Goal: Information Seeking & Learning: Understand process/instructions

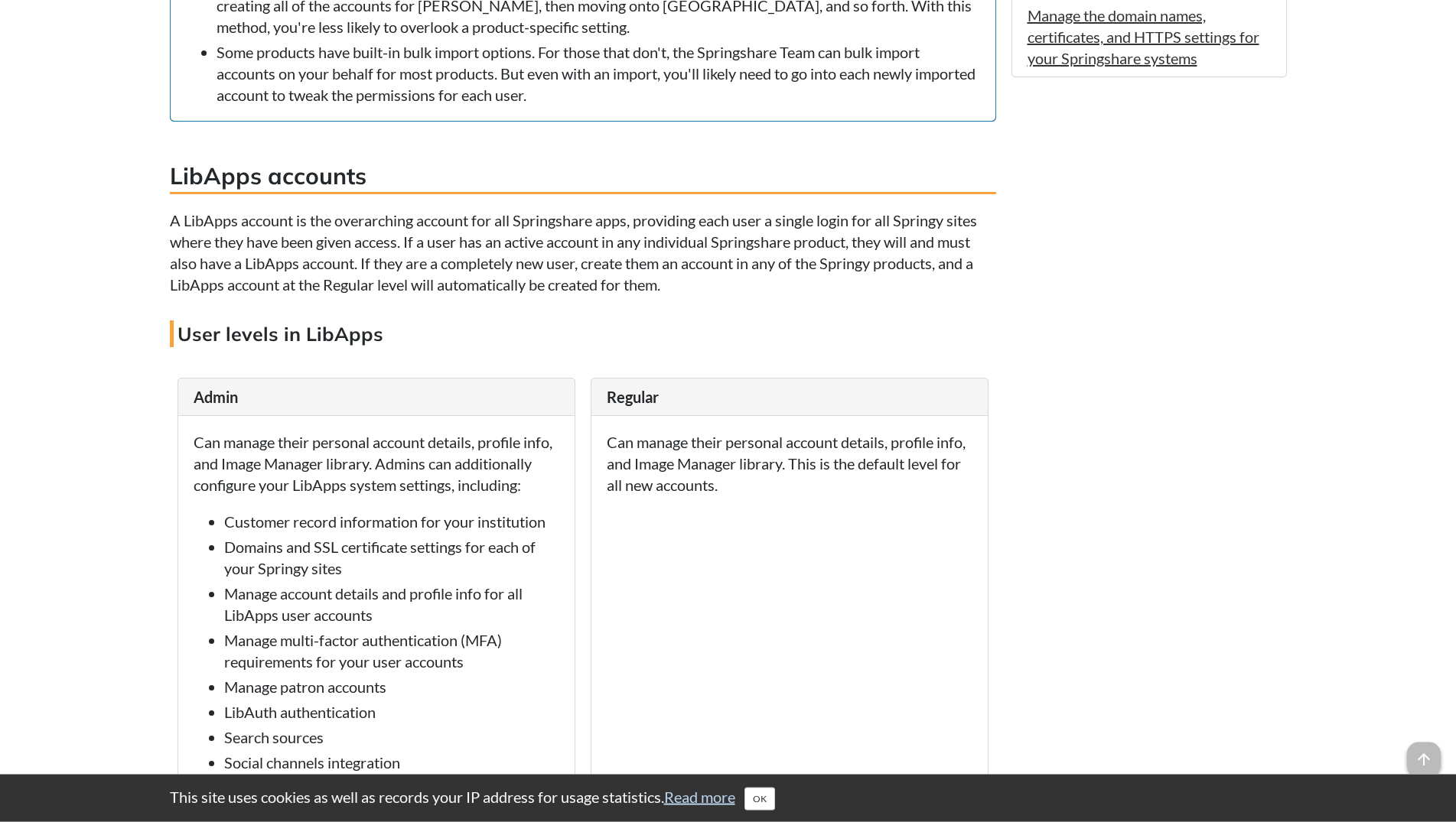
scroll to position [1482, 0]
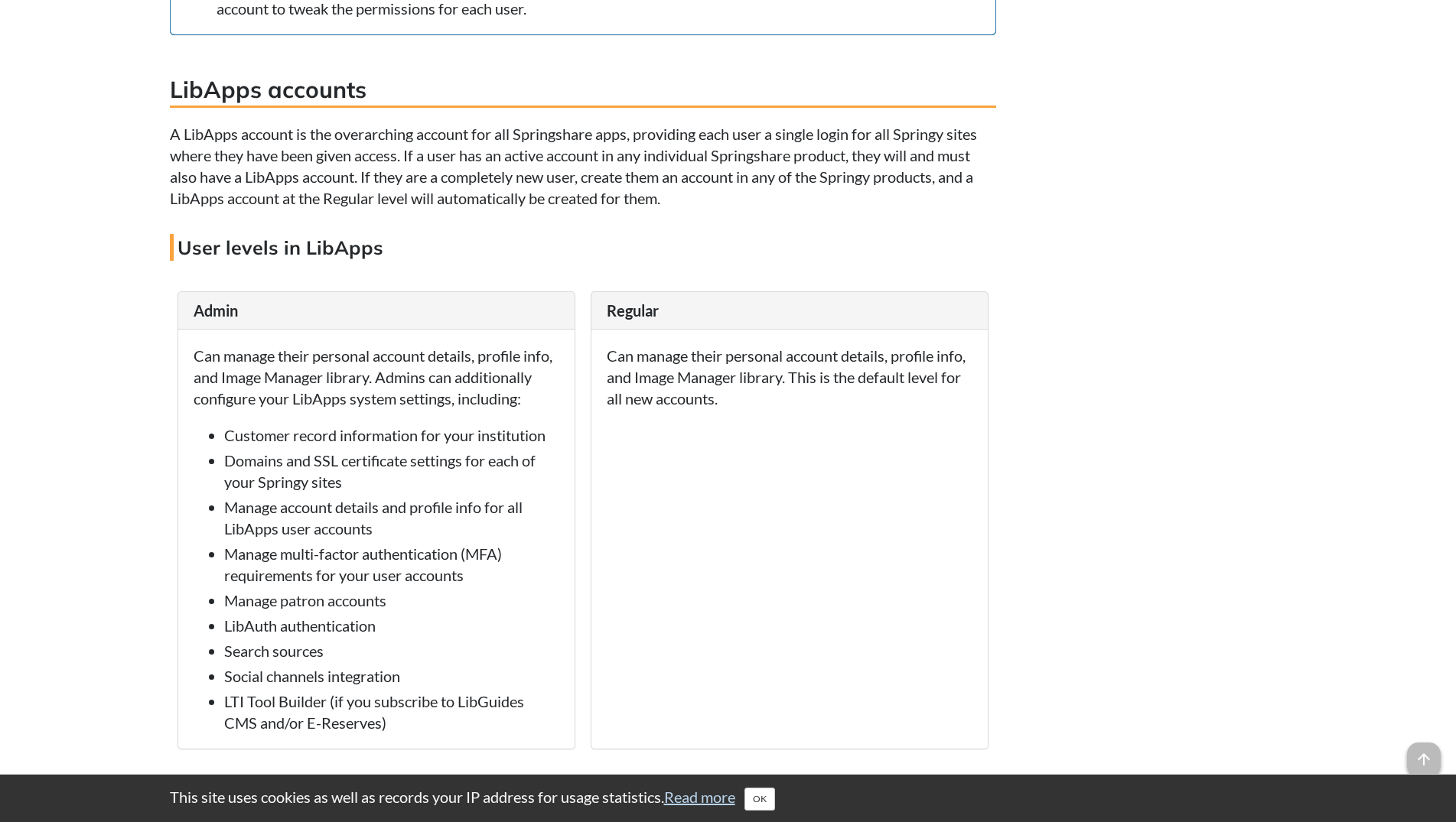
click at [621, 385] on p "Can manage their personal account details, profile info, and Image Manager libr…" at bounding box center [790, 377] width 366 height 64
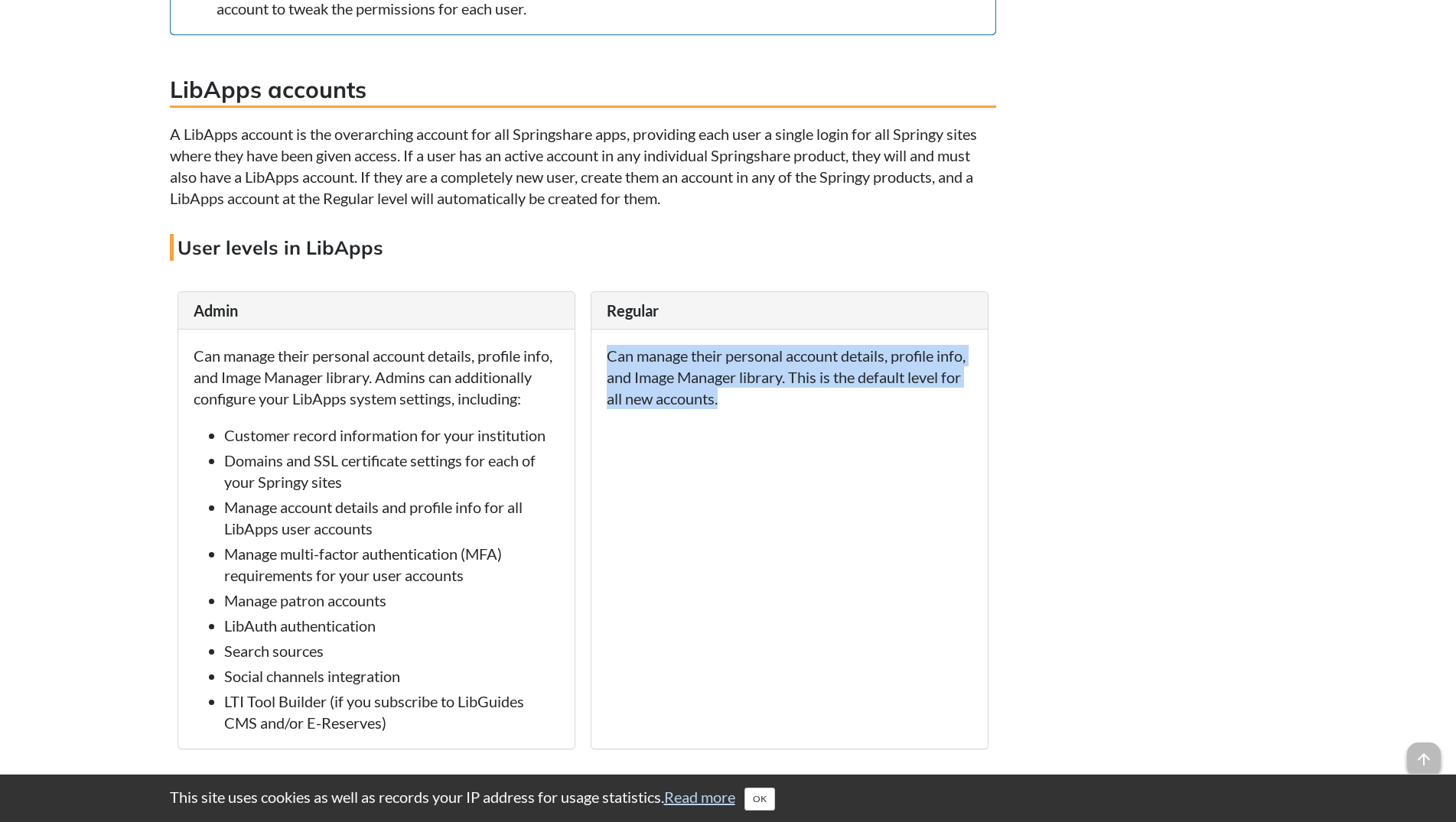
drag, startPoint x: 621, startPoint y: 385, endPoint x: 728, endPoint y: 422, distance: 113.2
click at [728, 409] on p "Can manage their personal account details, profile info, and Image Manager libr…" at bounding box center [790, 377] width 366 height 64
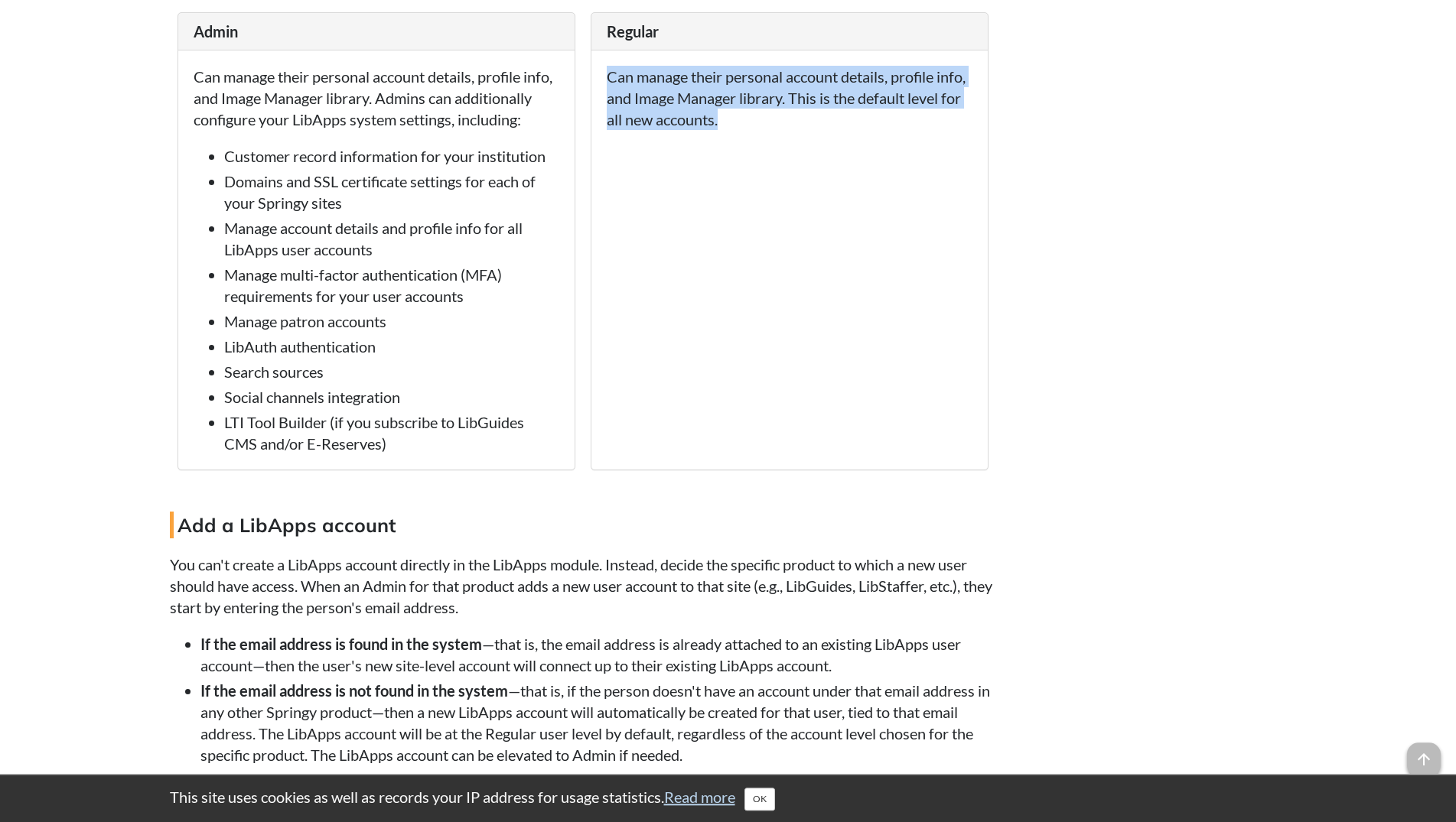
scroll to position [1794, 0]
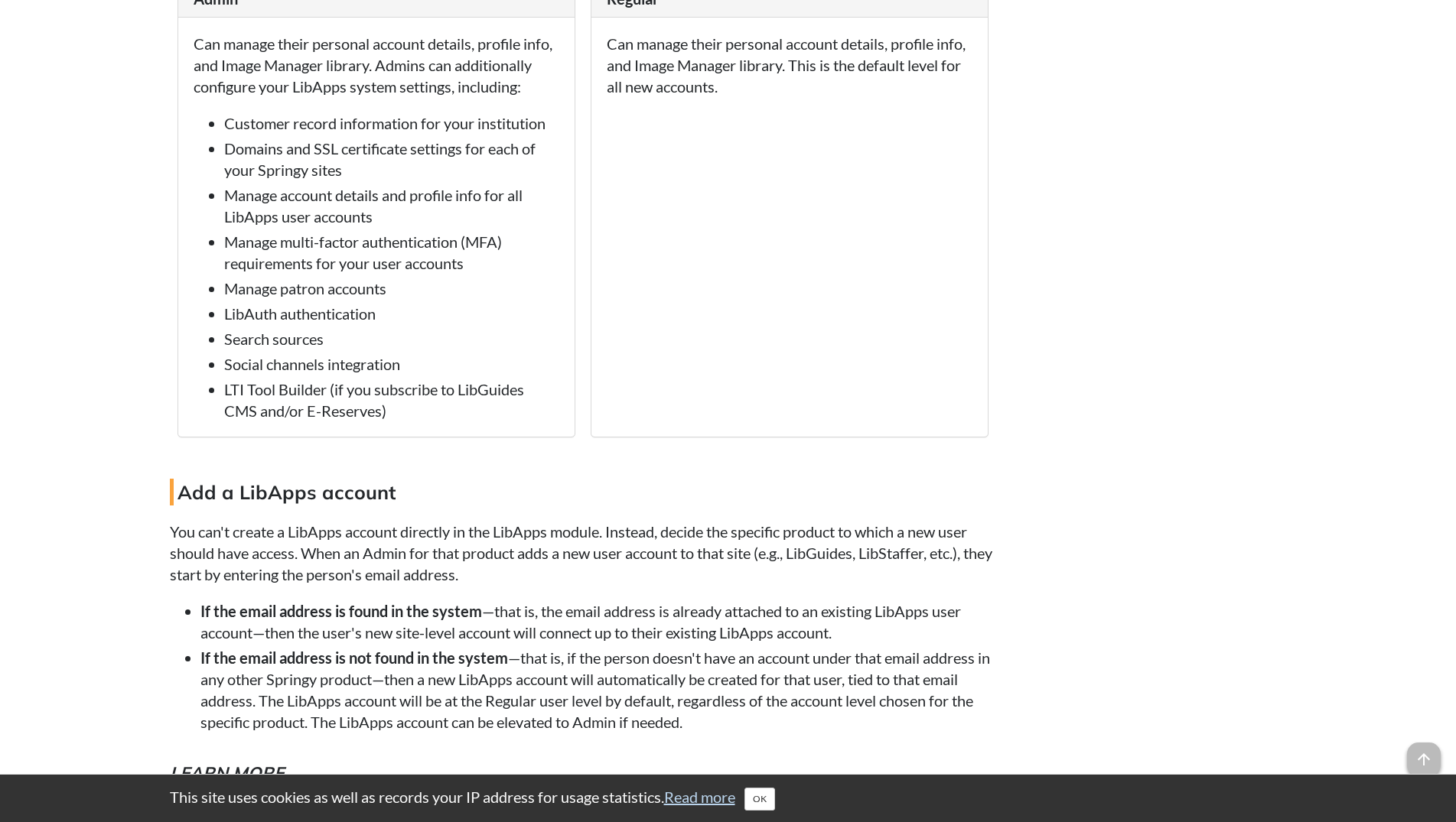
click at [820, 126] on div "Can manage their personal account details, profile info, and Image Manager libr…" at bounding box center [789, 226] width 396 height 419
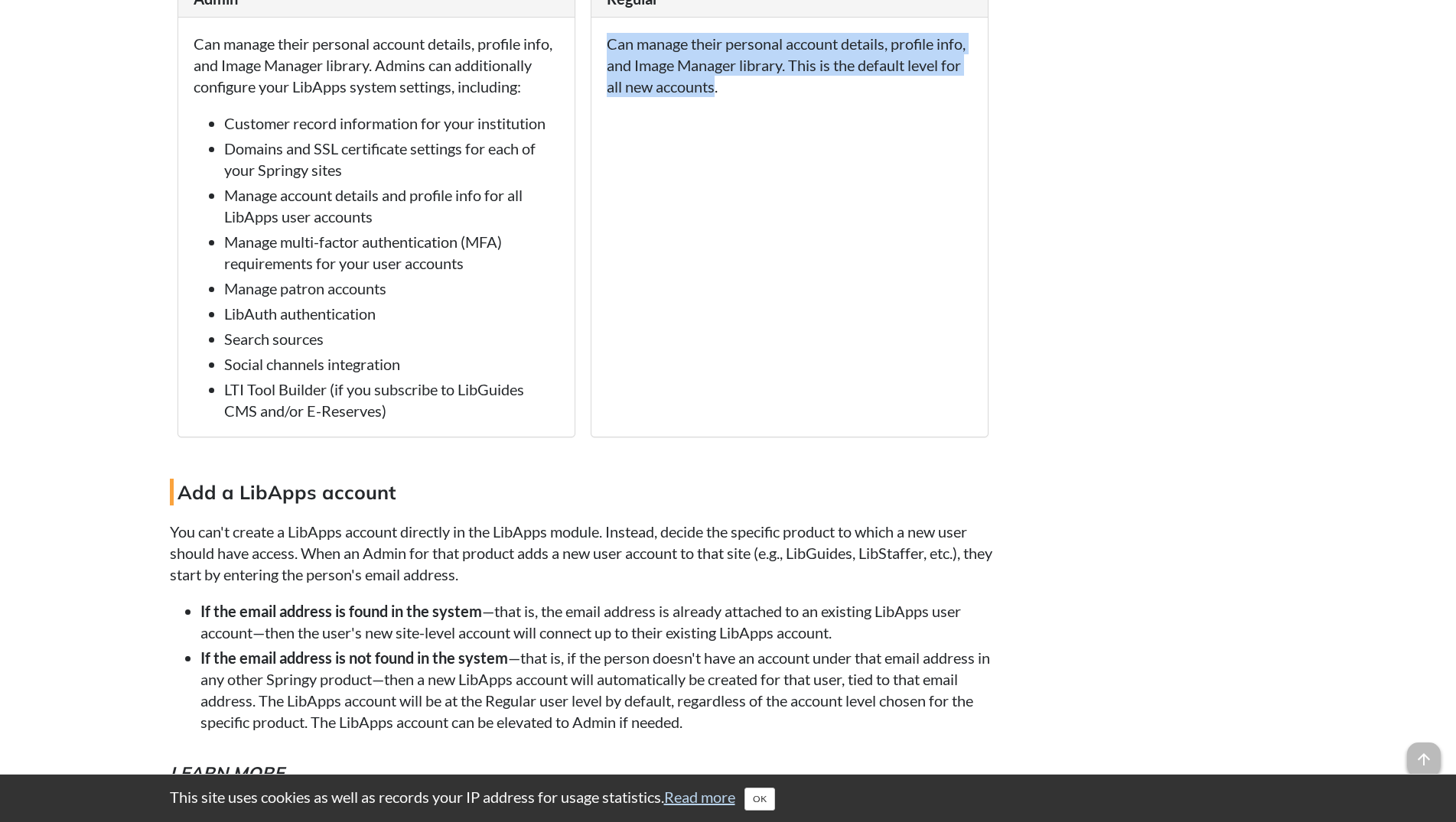
drag, startPoint x: 716, startPoint y: 110, endPoint x: 606, endPoint y: 63, distance: 119.6
click at [606, 63] on div "Can manage their personal account details, profile info, and Image Manager libr…" at bounding box center [789, 226] width 396 height 419
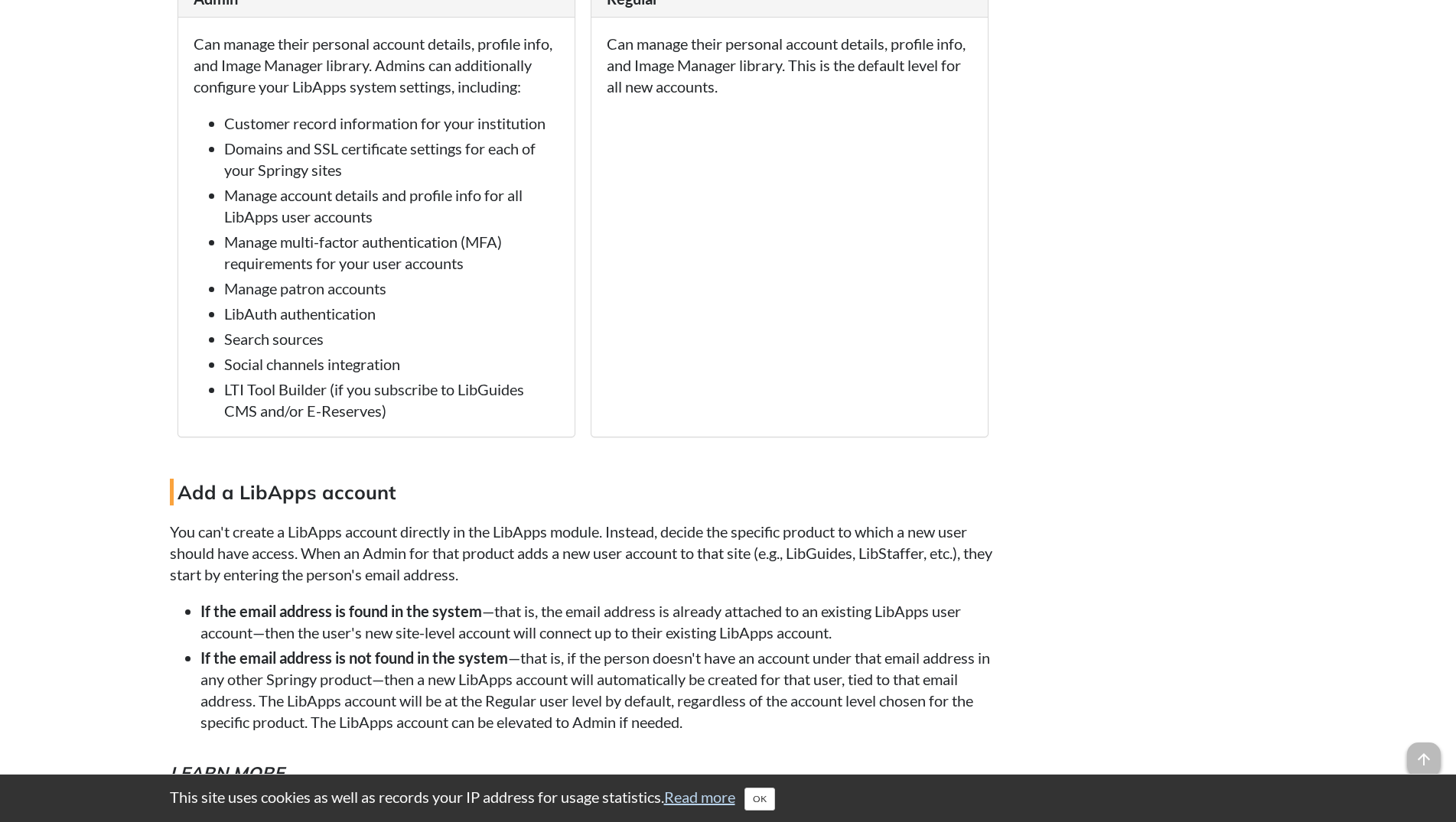
click at [606, 63] on div "Can manage their personal account details, profile info, and Image Manager libr…" at bounding box center [789, 226] width 396 height 419
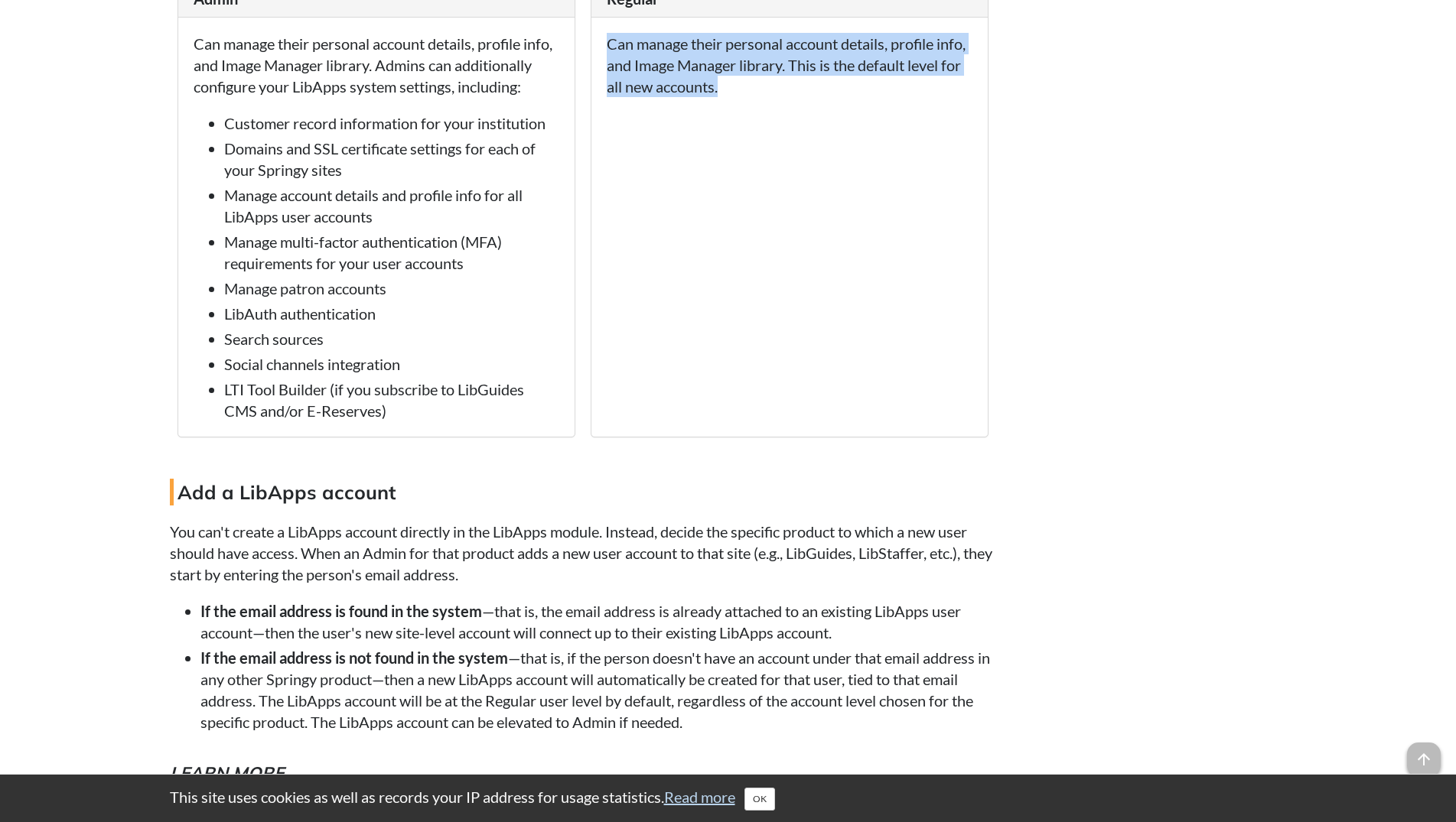
drag, startPoint x: 606, startPoint y: 63, endPoint x: 772, endPoint y: 109, distance: 172.3
click at [772, 109] on div "Can manage their personal account details, profile info, and Image Manager libr…" at bounding box center [789, 226] width 396 height 419
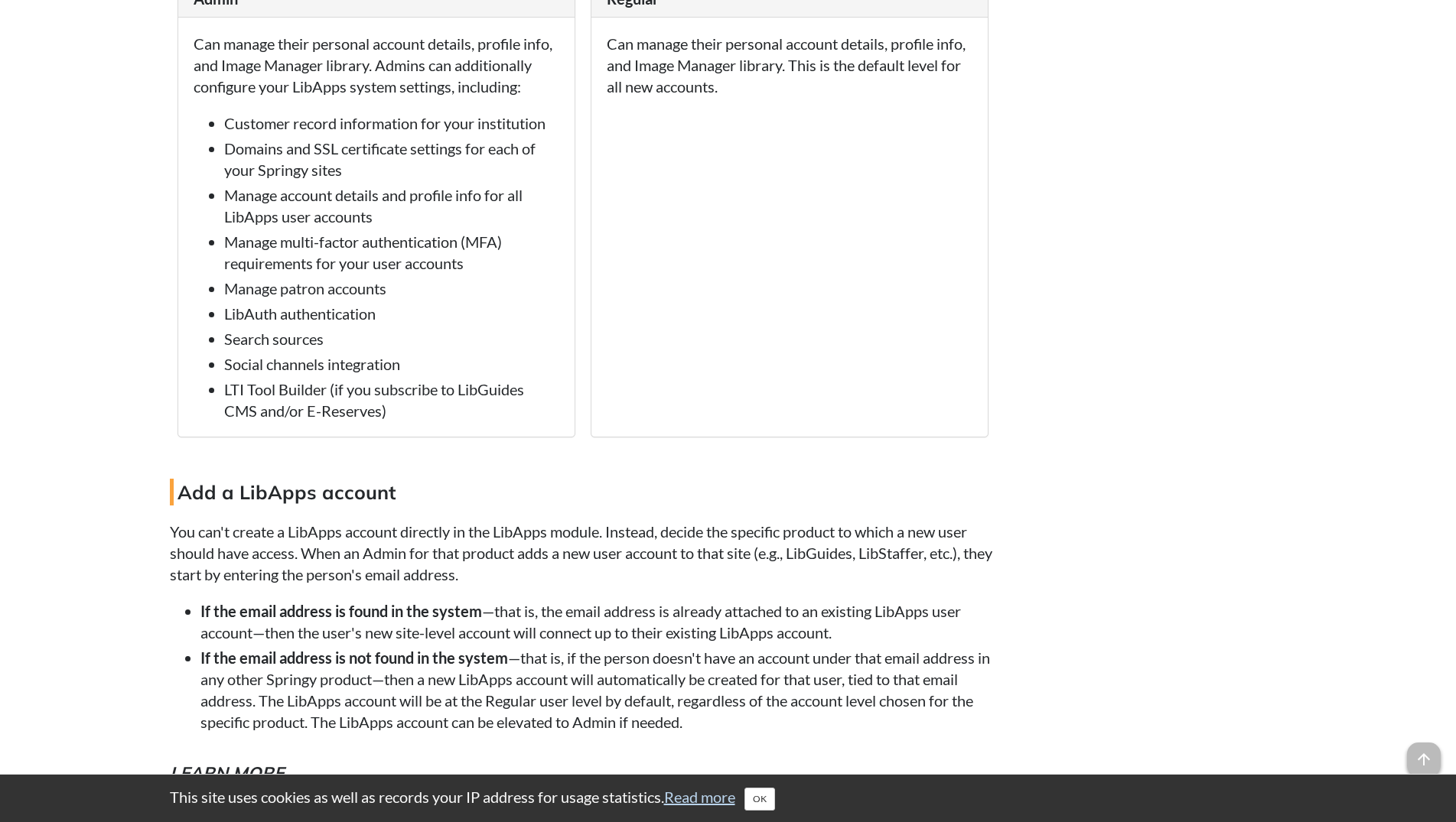
click at [773, 97] on p "Can manage their personal account details, profile info, and Image Manager libr…" at bounding box center [790, 64] width 366 height 64
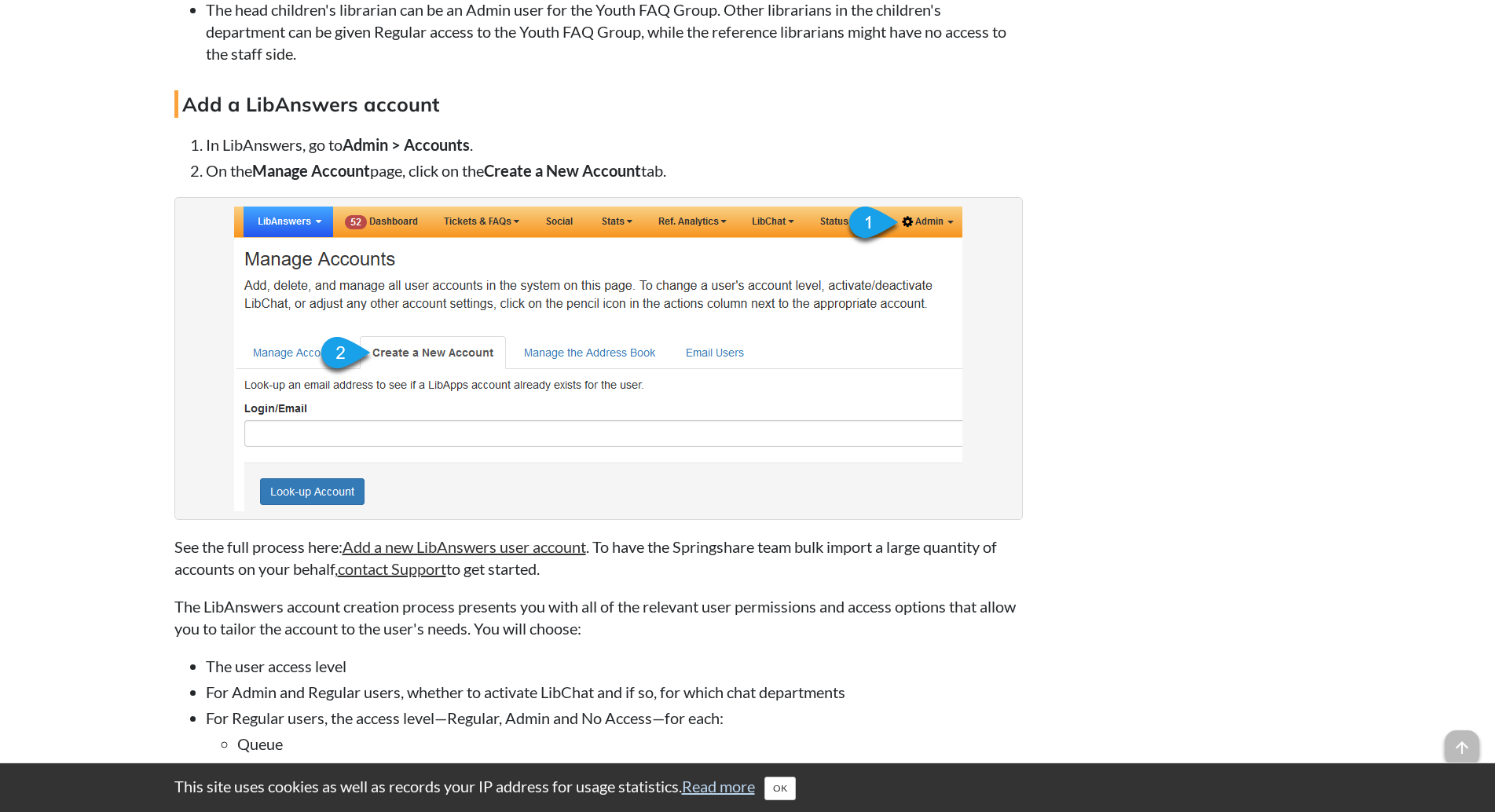
scroll to position [0, 0]
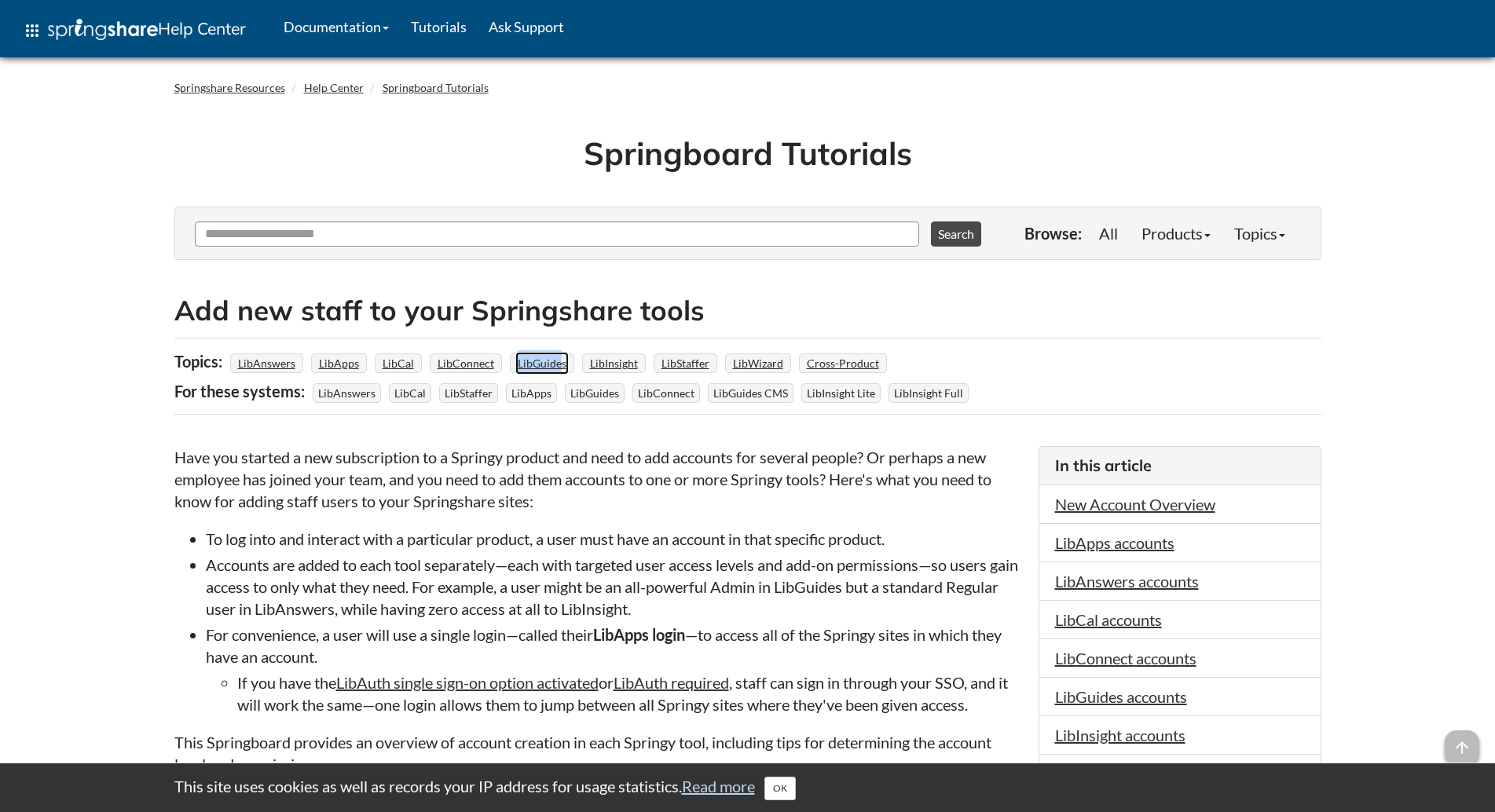
click at [538, 368] on link "LibGuides" at bounding box center [542, 363] width 53 height 23
click at [1139, 696] on link "LibGuides accounts" at bounding box center [1121, 696] width 132 height 19
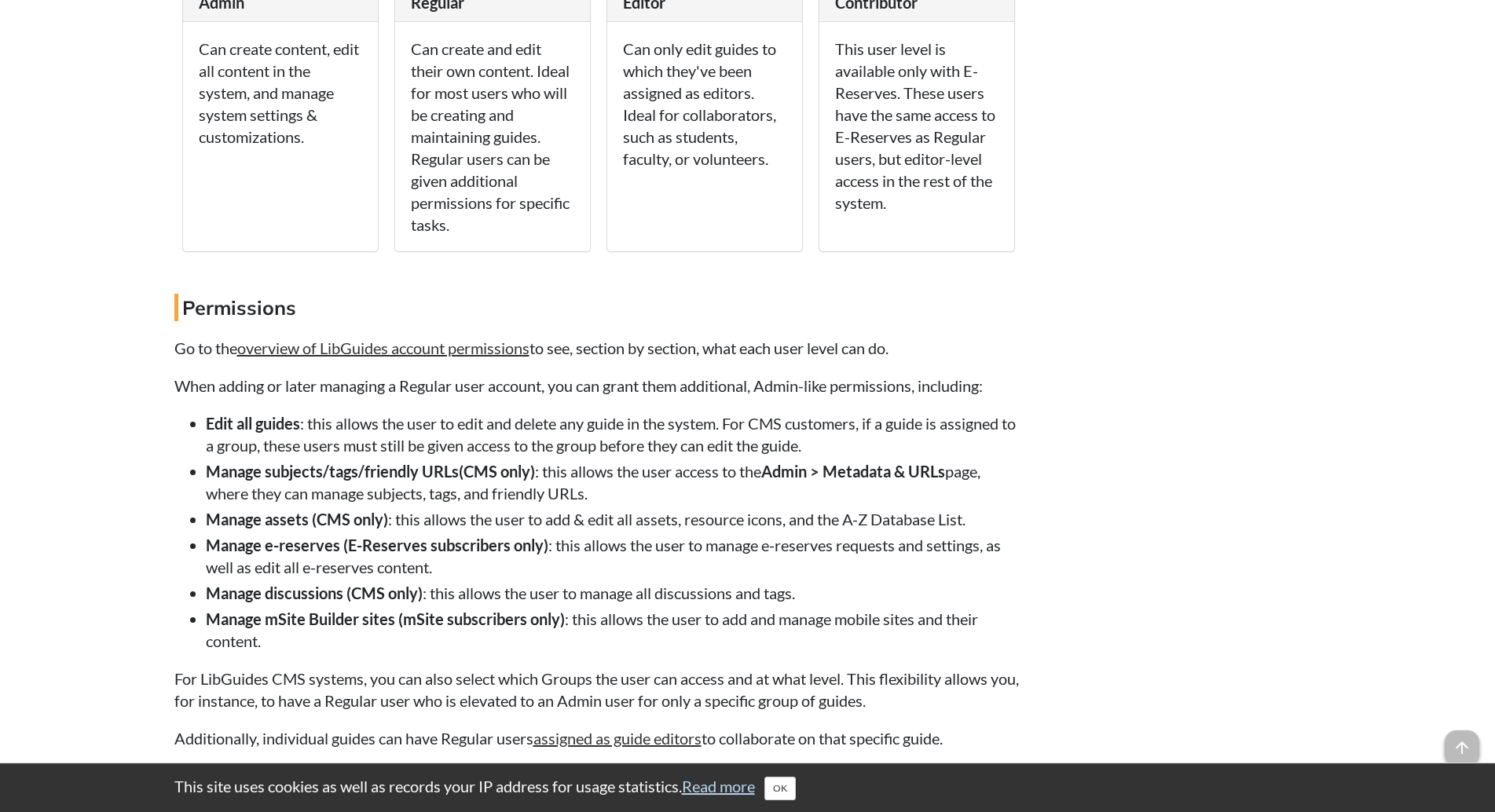
scroll to position [7945, 0]
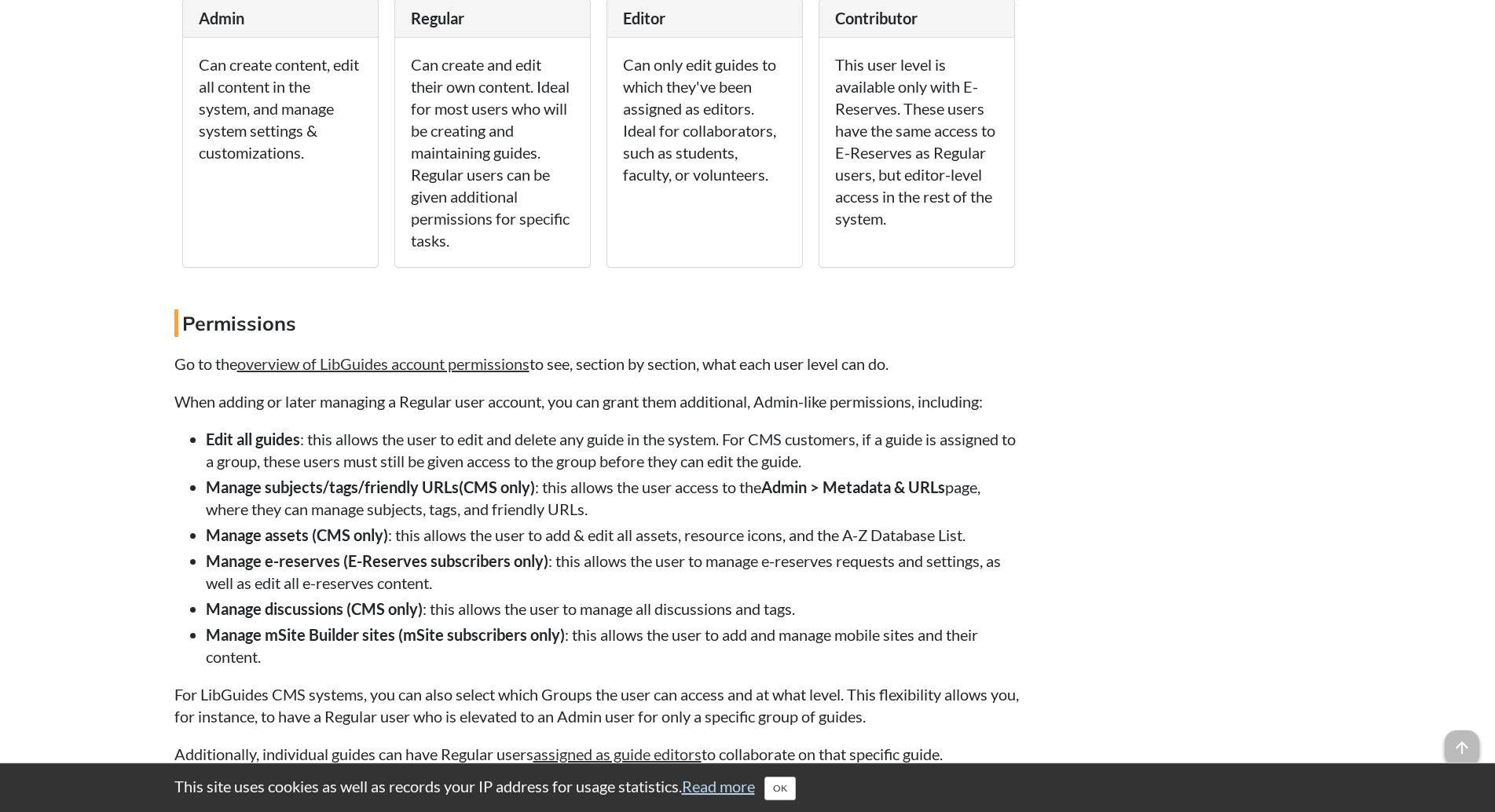
click at [423, 243] on p "Can create and edit their own content. Ideal for most users who will be creatin…" at bounding box center [492, 152] width 163 height 198
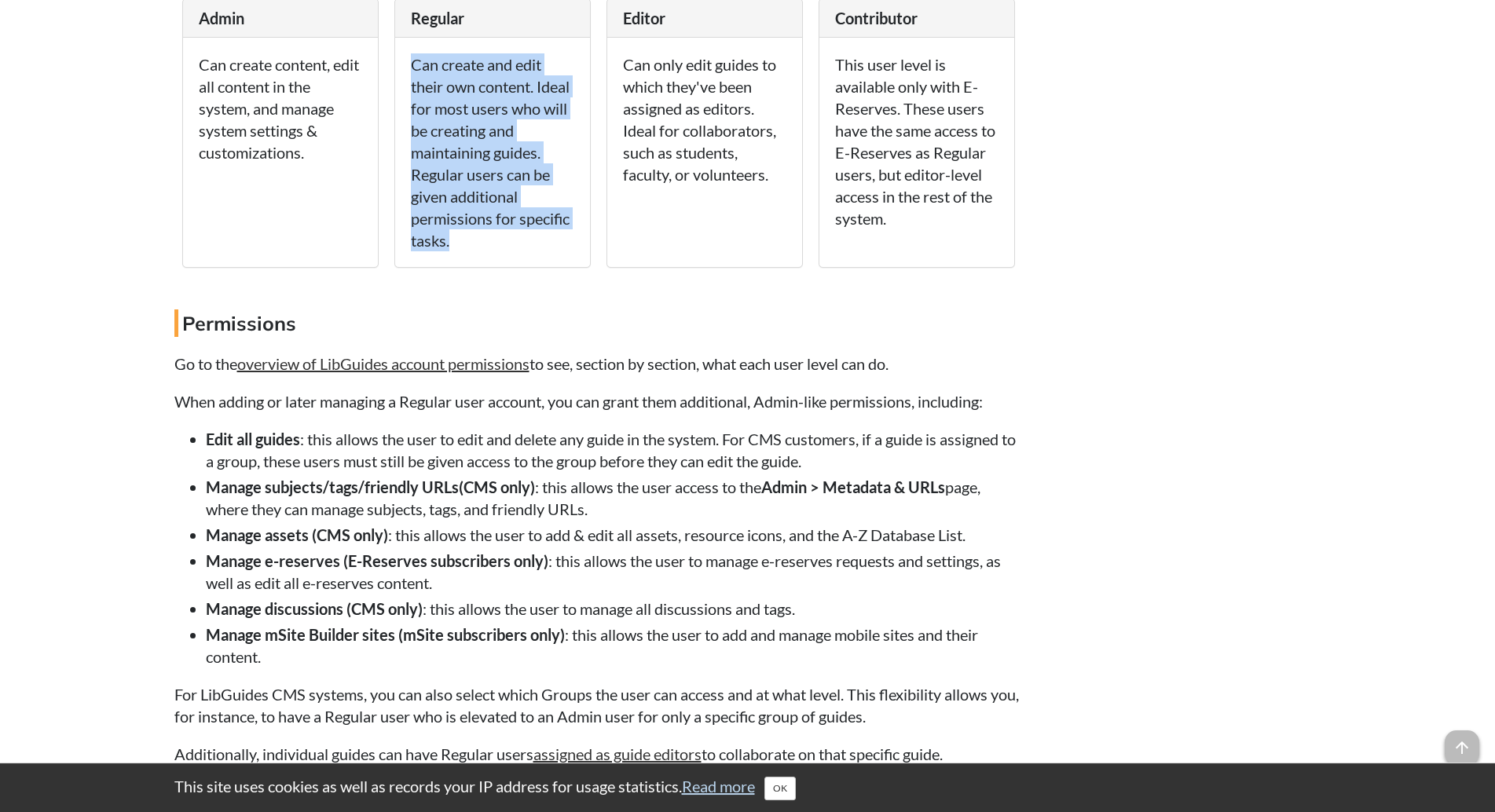
drag, startPoint x: 423, startPoint y: 243, endPoint x: 539, endPoint y: 421, distance: 212.5
click at [539, 251] on p "Can create and edit their own content. Ideal for most users who will be creatin…" at bounding box center [492, 152] width 163 height 198
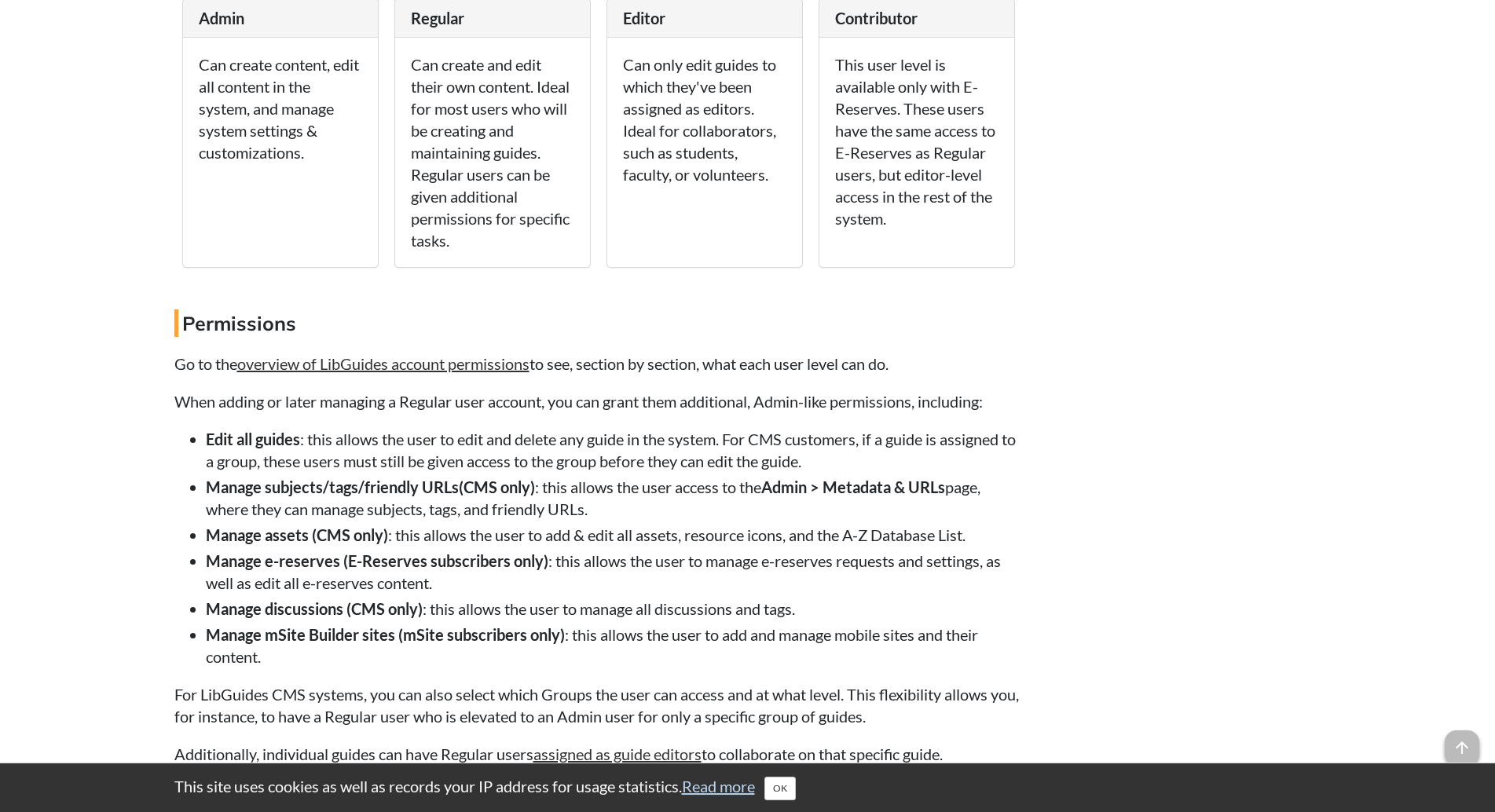
click at [784, 185] on p "Can only edit guides to which they've been assigned as editors. Ideal for colla…" at bounding box center [705, 119] width 163 height 132
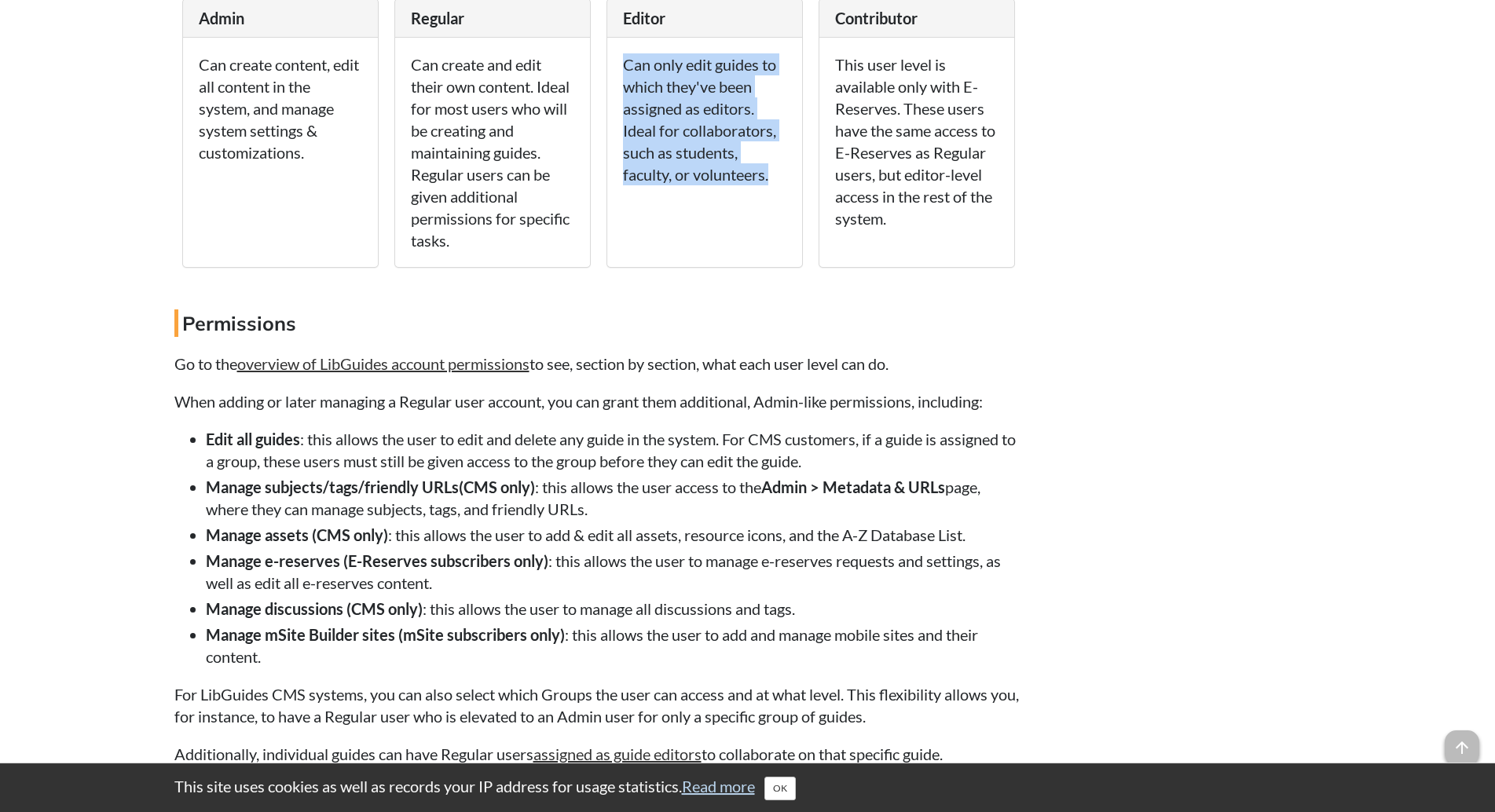
drag, startPoint x: 784, startPoint y: 361, endPoint x: 622, endPoint y: 227, distance: 210.2
click at [622, 227] on div "Can only edit guides to which they've been assigned as editors. Ideal for colla…" at bounding box center [705, 152] width 195 height 229
click at [629, 185] on p "Can only edit guides to which they've been assigned as editors. Ideal for colla…" at bounding box center [705, 119] width 163 height 132
drag, startPoint x: 629, startPoint y: 249, endPoint x: 796, endPoint y: 386, distance: 216.0
click at [796, 267] on div "Can only edit guides to which they've been assigned as editors. Ideal for colla…" at bounding box center [705, 152] width 195 height 229
